Goal: Information Seeking & Learning: Learn about a topic

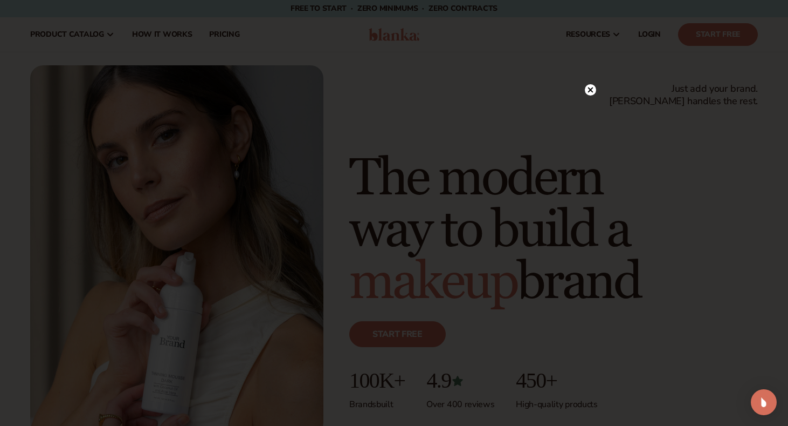
click at [594, 89] on circle at bounding box center [590, 89] width 11 height 11
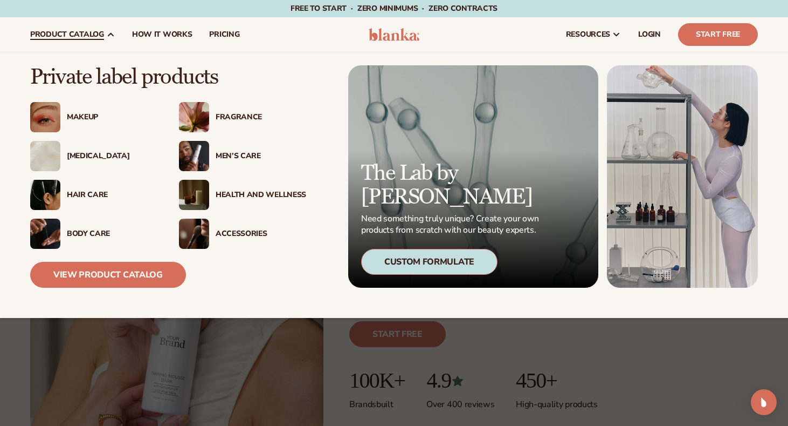
click at [80, 117] on div "Makeup" at bounding box center [112, 117] width 91 height 9
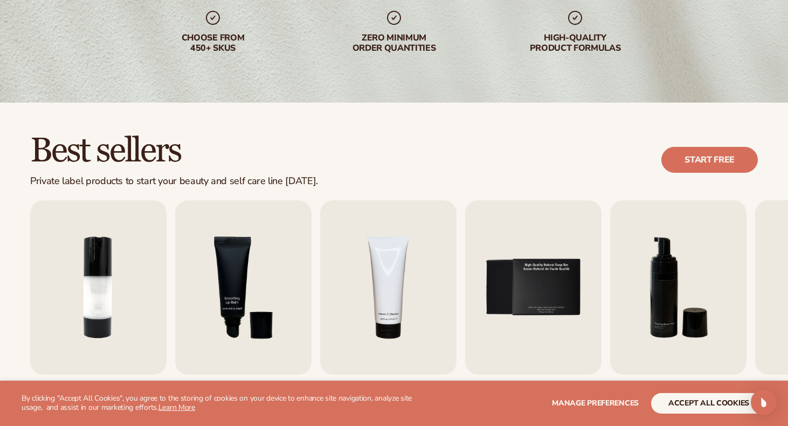
scroll to position [205, 0]
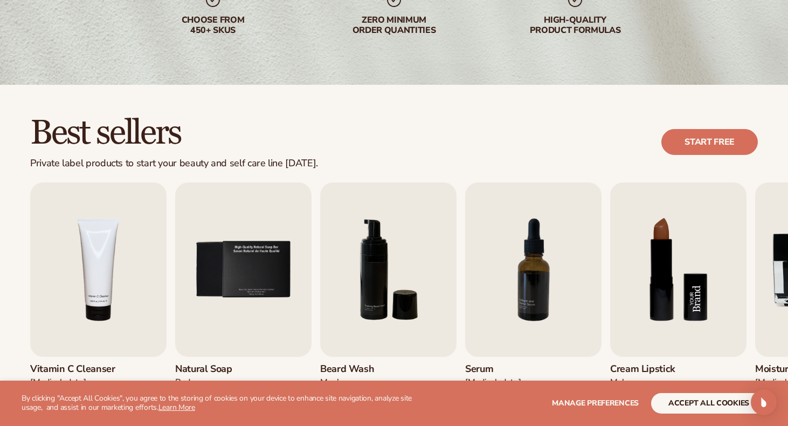
click at [678, 269] on img "8 / 9" at bounding box center [678, 269] width 136 height 174
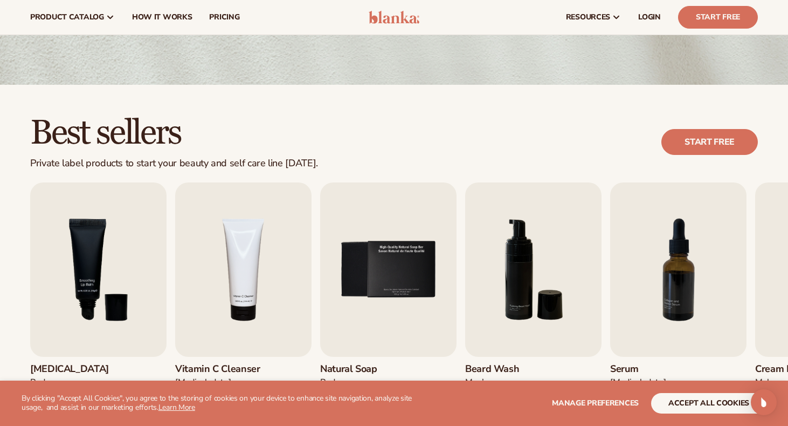
scroll to position [0, 0]
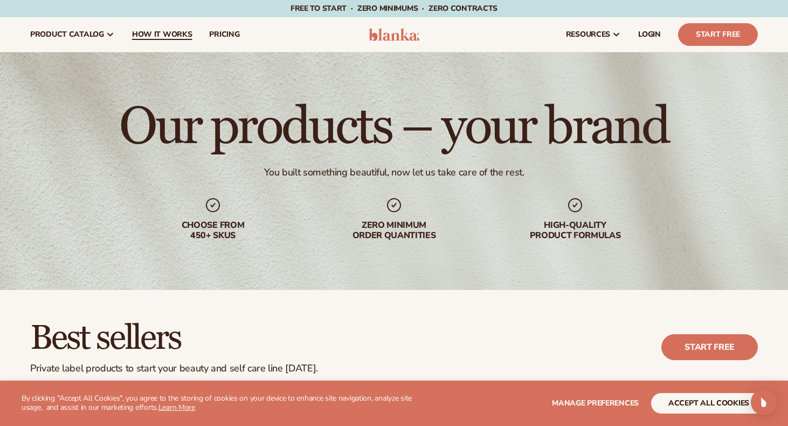
click at [171, 25] on link "How It Works" at bounding box center [163, 34] width 78 height 35
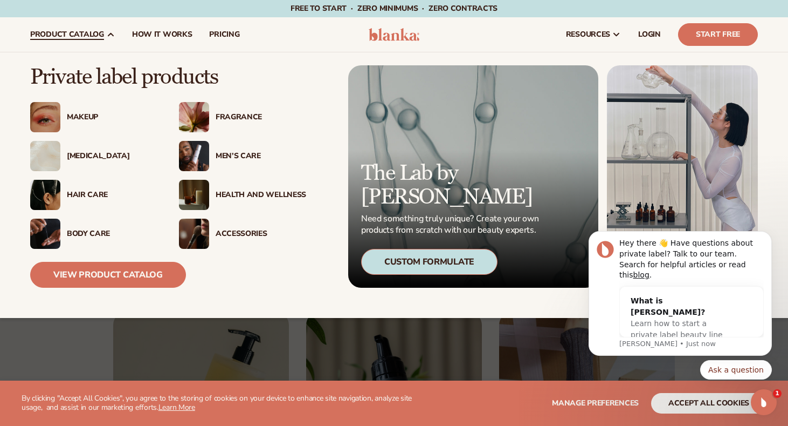
click at [83, 153] on div "[MEDICAL_DATA]" at bounding box center [112, 156] width 91 height 9
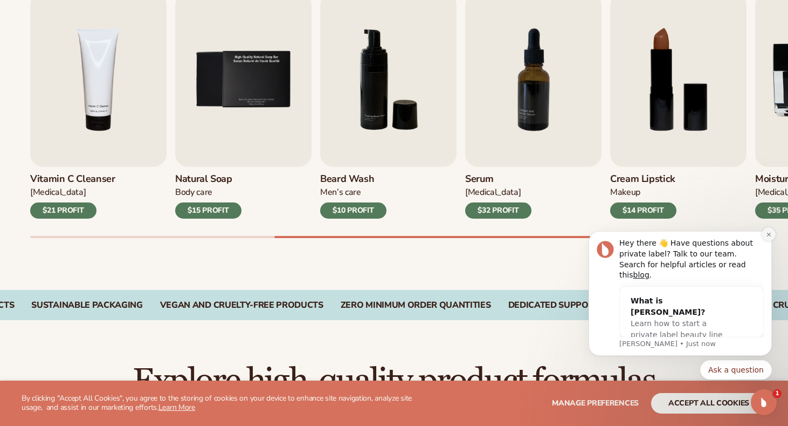
click at [768, 237] on icon "Dismiss notification" at bounding box center [769, 234] width 6 height 6
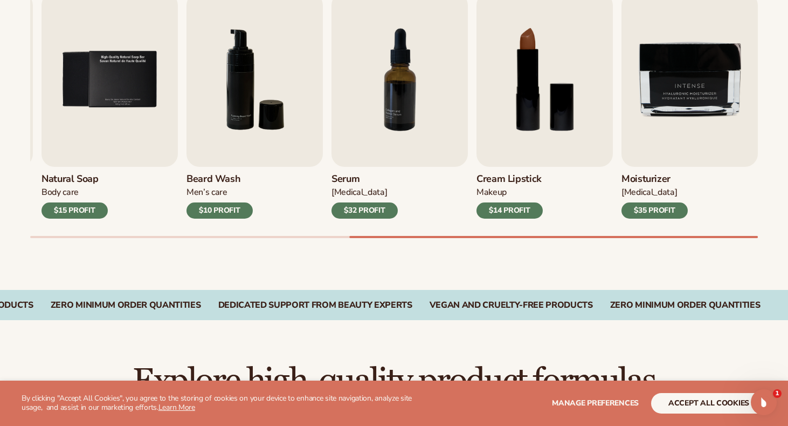
drag, startPoint x: 668, startPoint y: 256, endPoint x: 654, endPoint y: 212, distance: 46.4
click at [654, 212] on div "Best sellers Private label products to start your beauty and self care line tod…" at bounding box center [394, 92] width 788 height 395
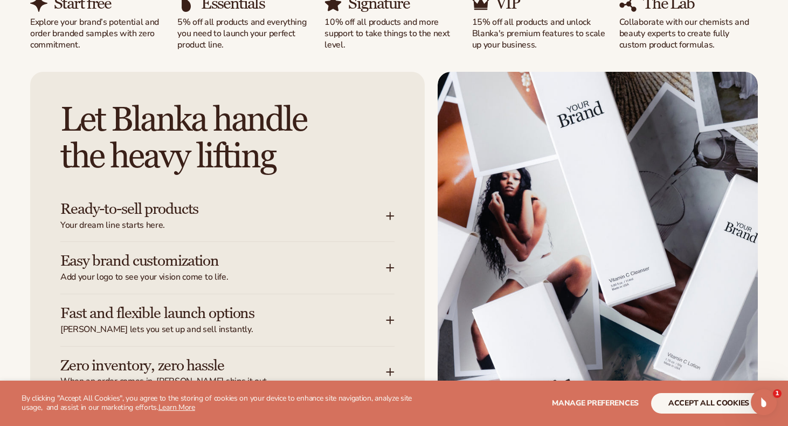
scroll to position [1185, 0]
